Goal: Task Accomplishment & Management: Complete application form

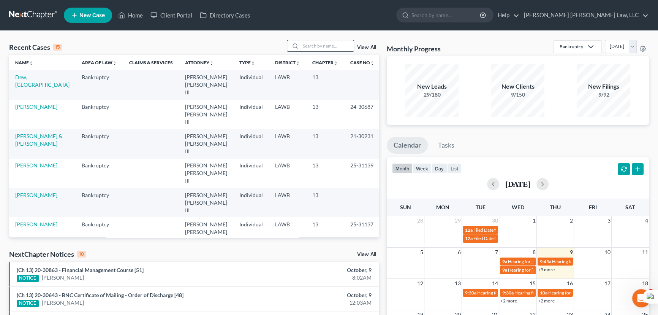
click at [318, 43] on input "search" at bounding box center [327, 45] width 53 height 11
type input "st [PERSON_NAME]"
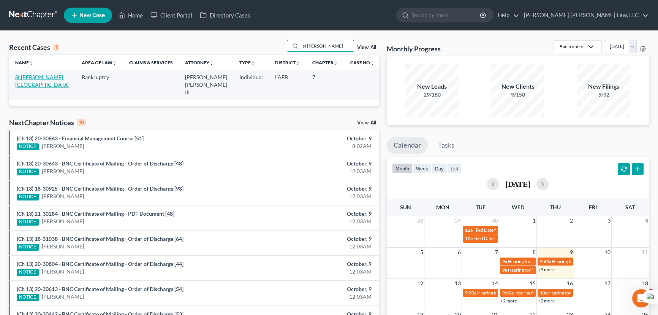
click at [31, 76] on link "St [PERSON_NAME][GEOGRAPHIC_DATA]" at bounding box center [42, 81] width 54 height 14
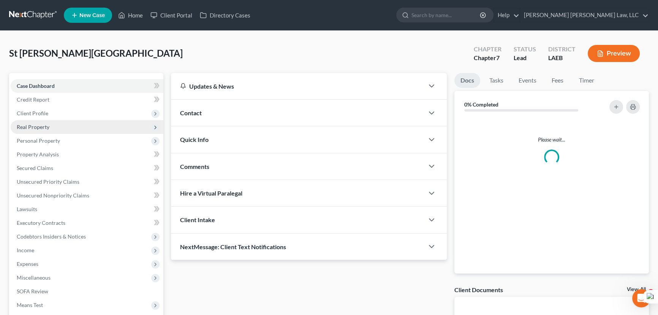
click at [62, 129] on span "Real Property" at bounding box center [87, 127] width 153 height 14
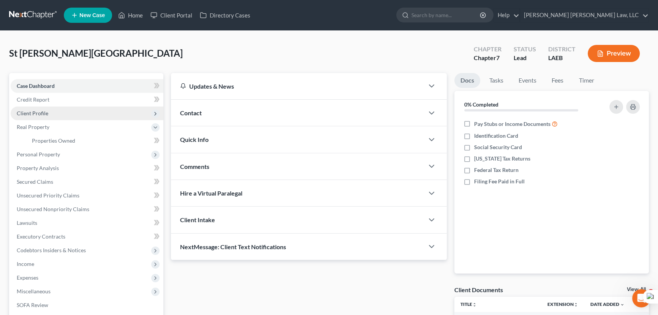
click at [61, 107] on span "Client Profile" at bounding box center [87, 113] width 153 height 14
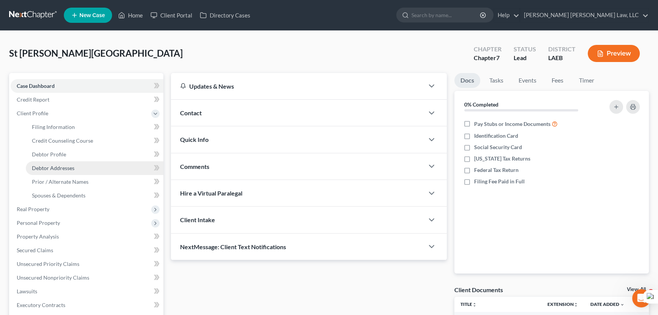
click at [74, 166] on link "Debtor Addresses" at bounding box center [95, 168] width 138 height 14
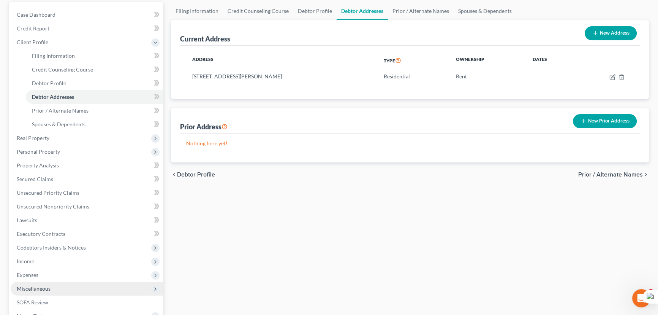
scroll to position [170, 0]
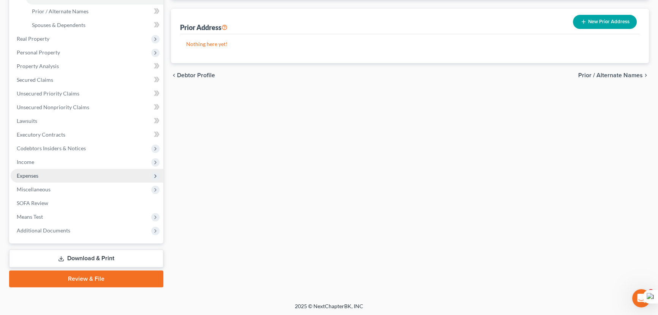
click at [57, 176] on span "Expenses" at bounding box center [87, 176] width 153 height 14
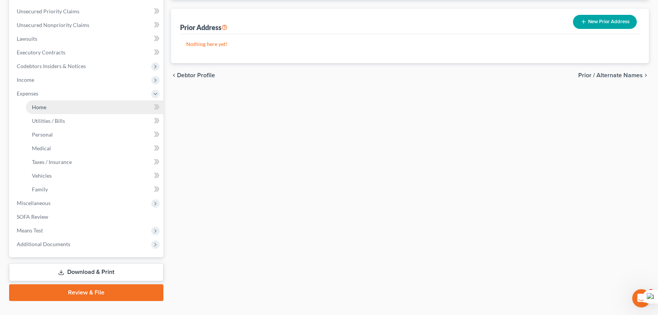
click at [68, 110] on link "Home" at bounding box center [95, 107] width 138 height 14
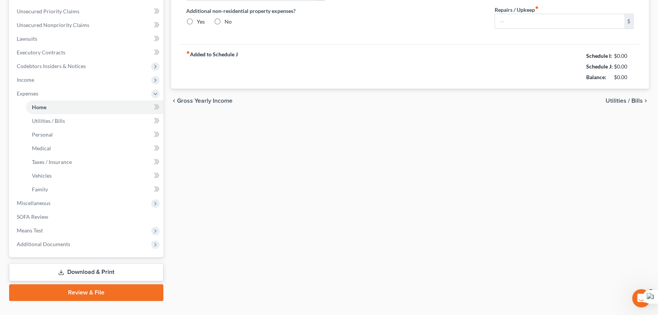
scroll to position [14, 0]
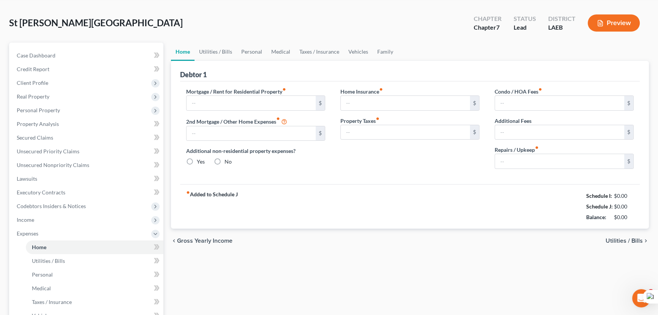
type input "1,550.00"
type input "0.00"
radio input "true"
type input "0.00"
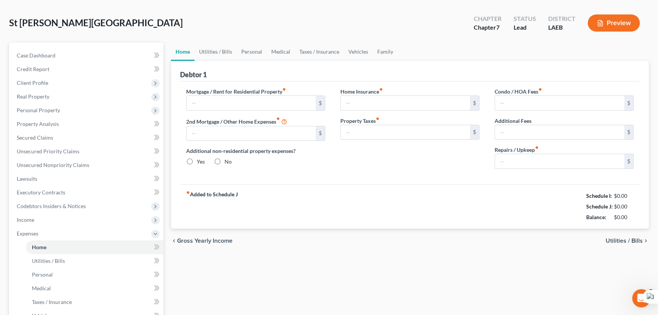
type input "0.00"
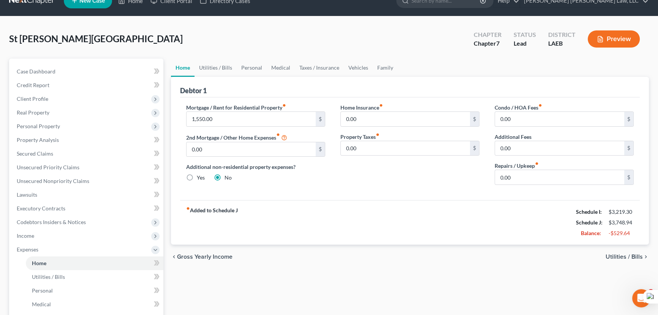
scroll to position [0, 0]
